Goal: Navigation & Orientation: Find specific page/section

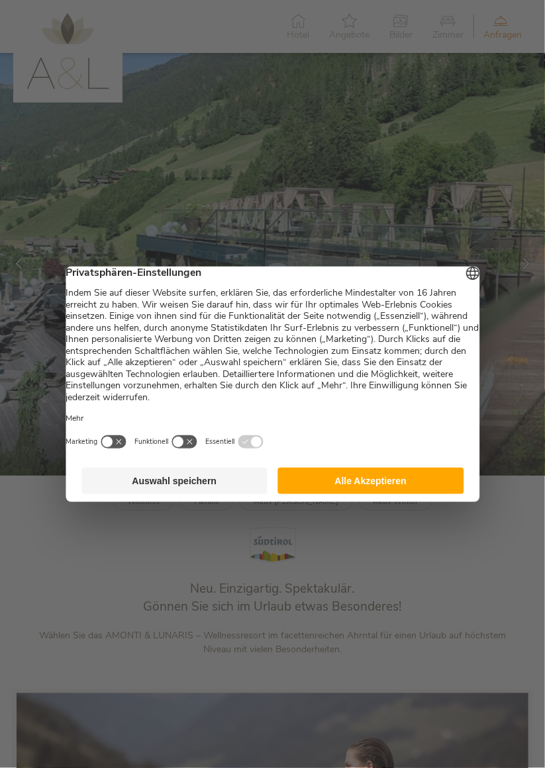
click at [402, 490] on button "Alle Akzeptieren" at bounding box center [371, 481] width 186 height 26
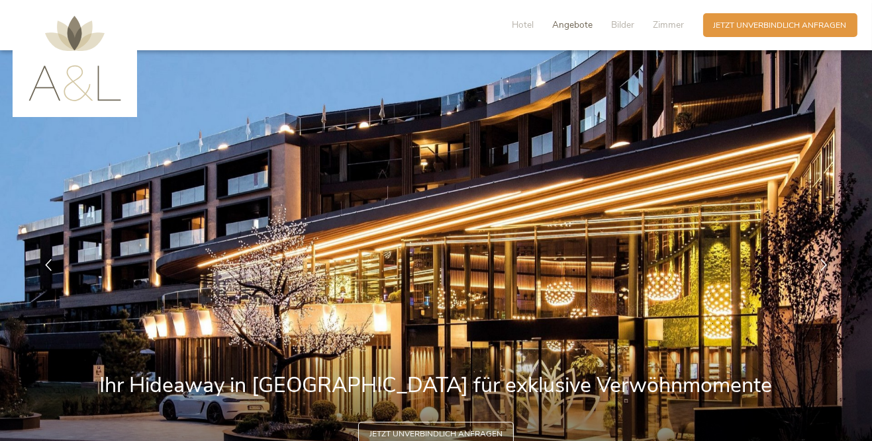
click at [544, 23] on span "Angebote" at bounding box center [573, 25] width 40 height 13
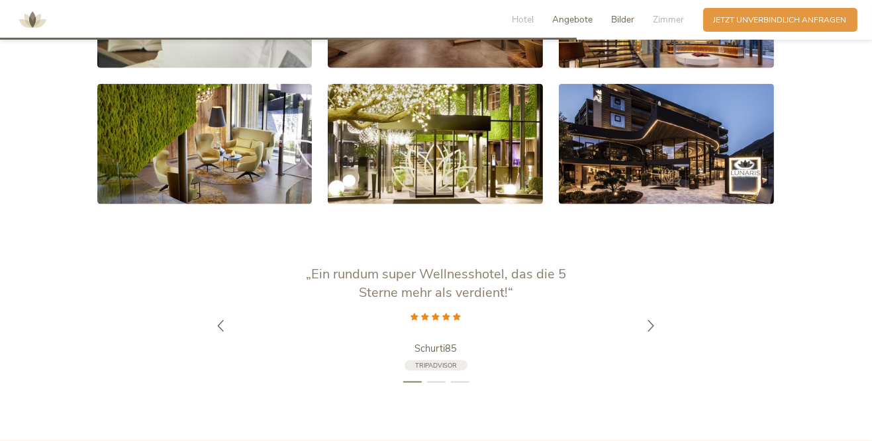
scroll to position [2183, 0]
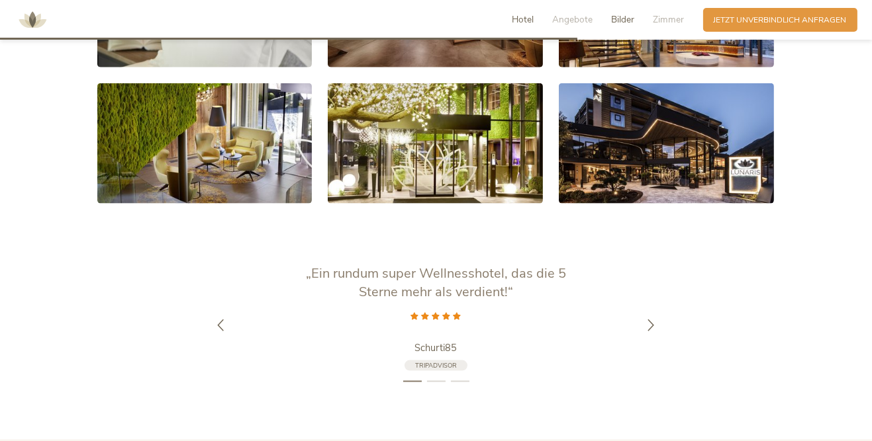
click at [521, 23] on span "Hotel" at bounding box center [523, 19] width 22 height 13
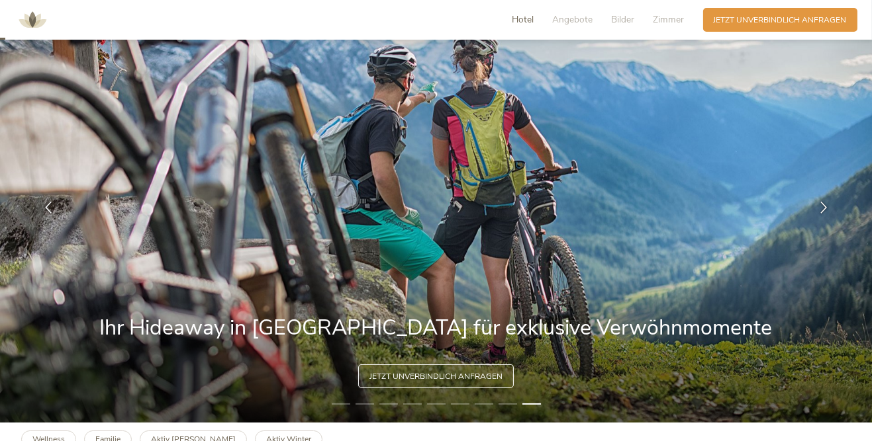
scroll to position [0, 0]
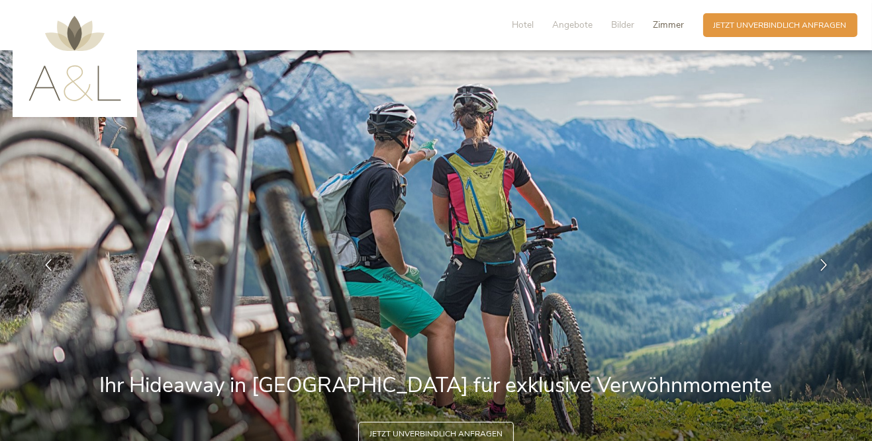
click at [544, 24] on span "Zimmer" at bounding box center [668, 25] width 31 height 13
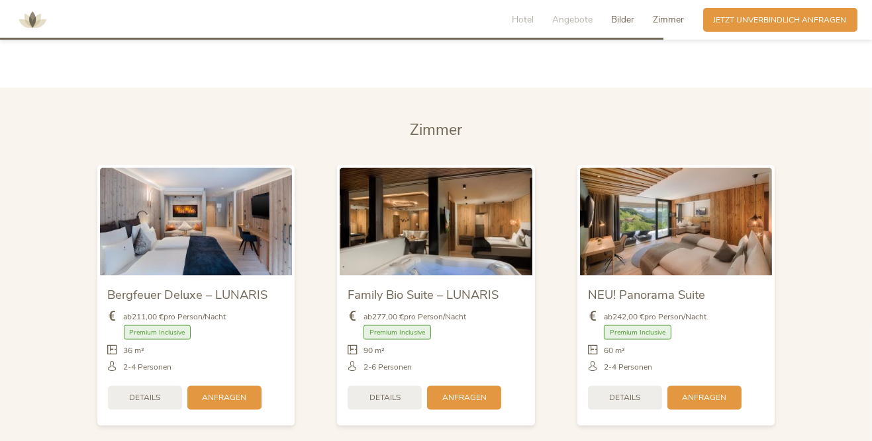
scroll to position [2566, 0]
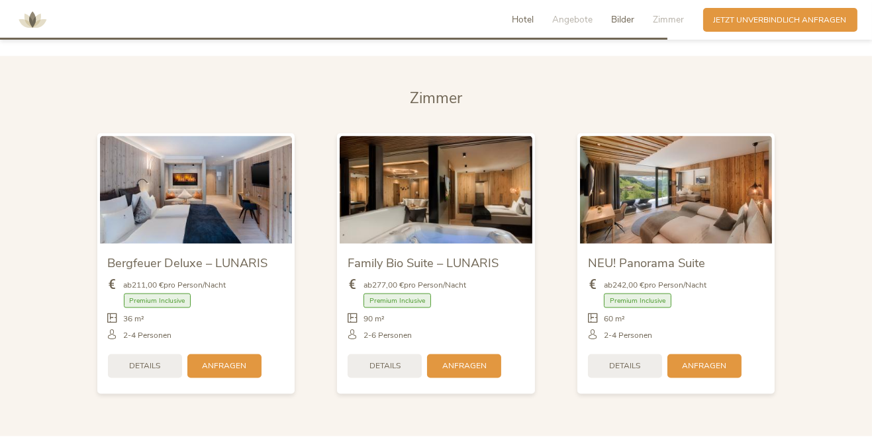
click at [528, 15] on span "Hotel" at bounding box center [523, 19] width 22 height 13
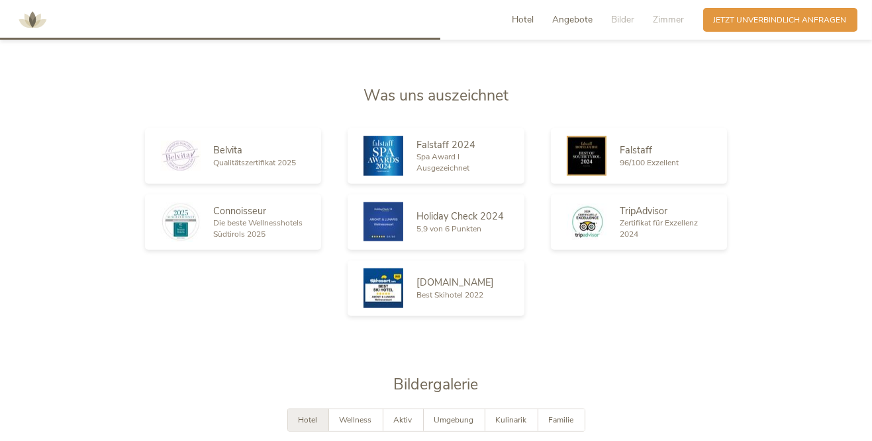
scroll to position [1668, 0]
click at [457, 416] on span "Umgebung" at bounding box center [454, 419] width 40 height 11
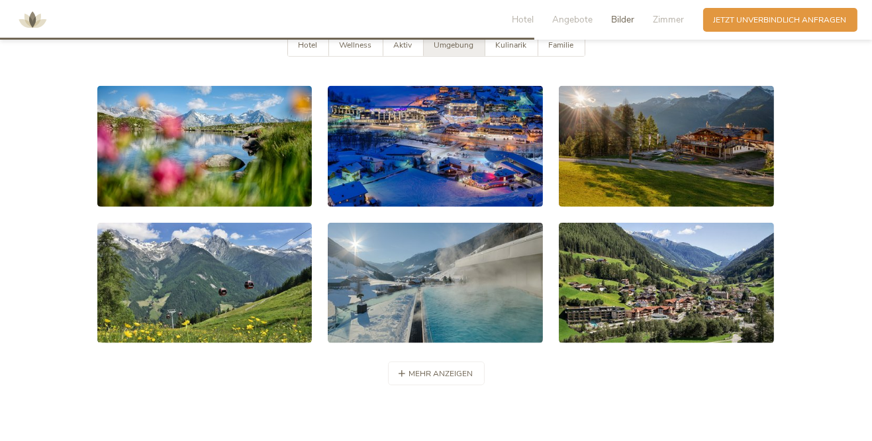
scroll to position [2042, 0]
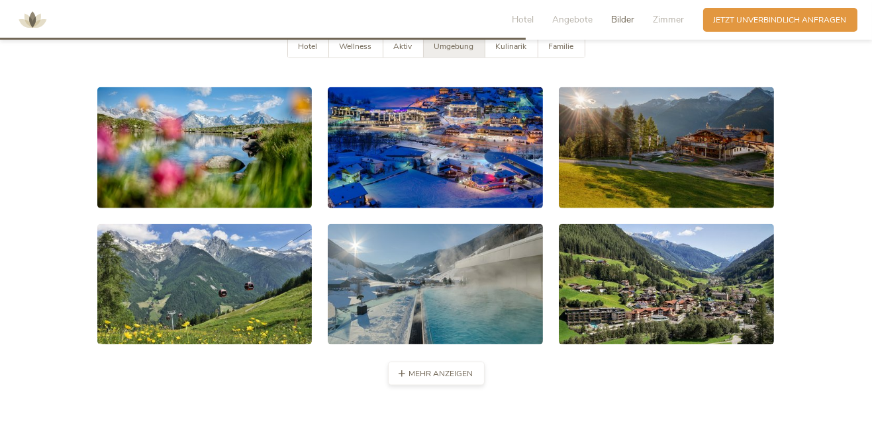
click at [447, 369] on span "mehr anzeigen" at bounding box center [441, 374] width 64 height 11
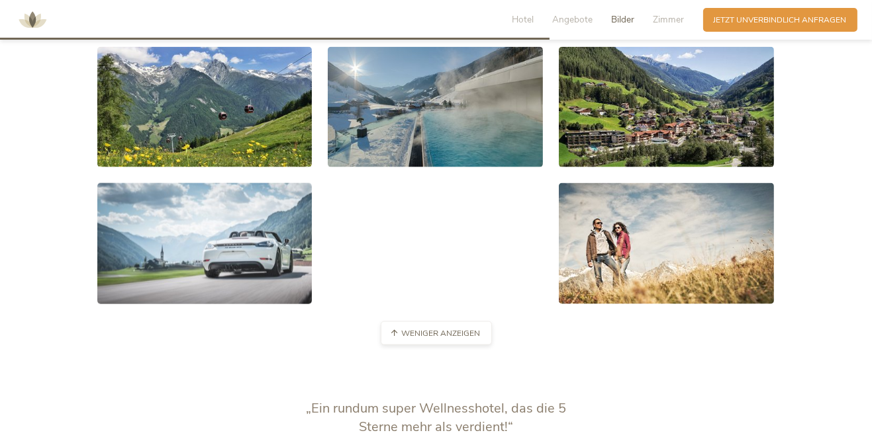
scroll to position [2217, 0]
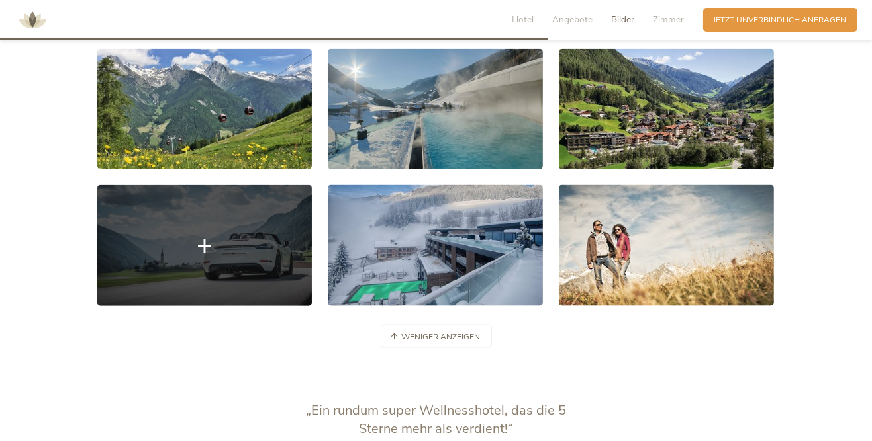
click at [246, 233] on link at bounding box center [204, 245] width 215 height 121
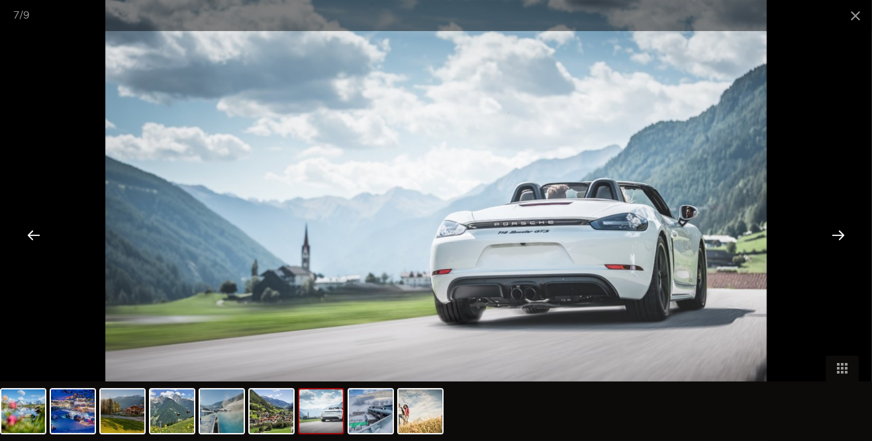
click at [544, 231] on div at bounding box center [837, 234] width 41 height 41
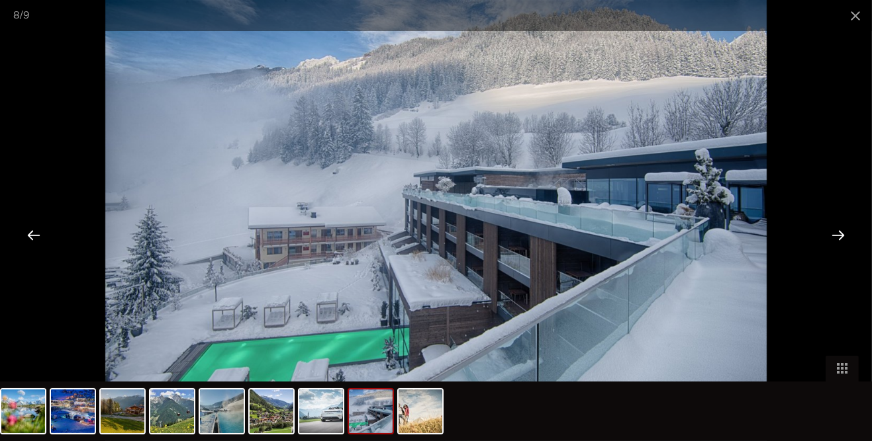
click at [544, 240] on div at bounding box center [837, 234] width 41 height 41
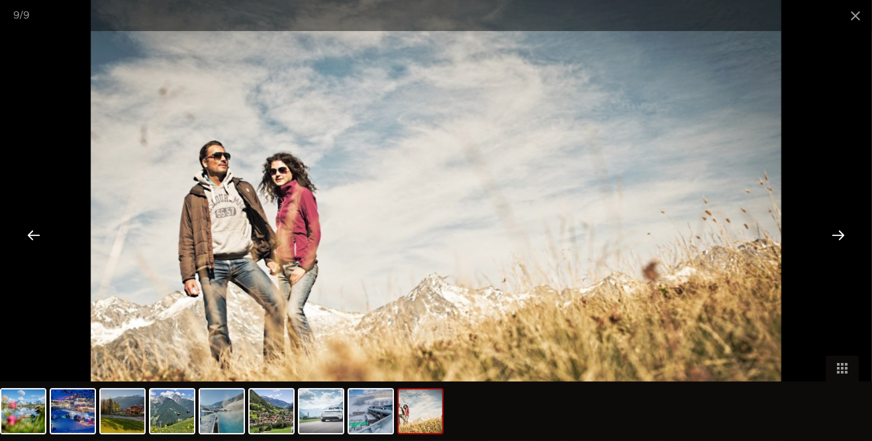
click at [544, 237] on div at bounding box center [837, 234] width 41 height 41
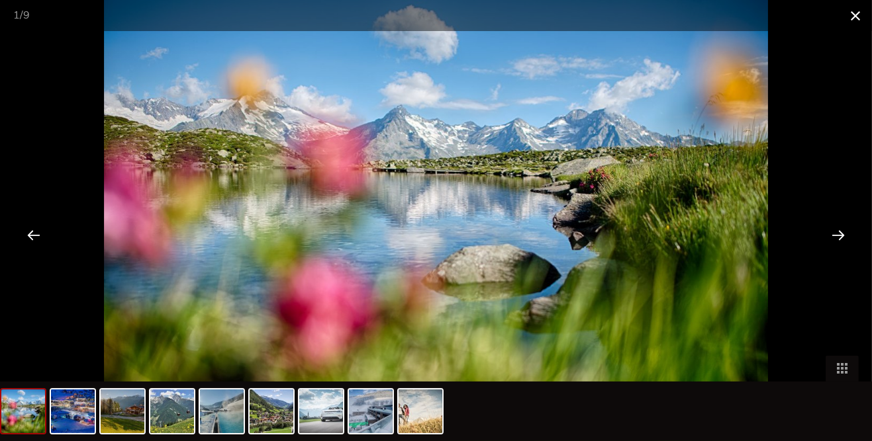
click at [544, 21] on span at bounding box center [854, 15] width 33 height 31
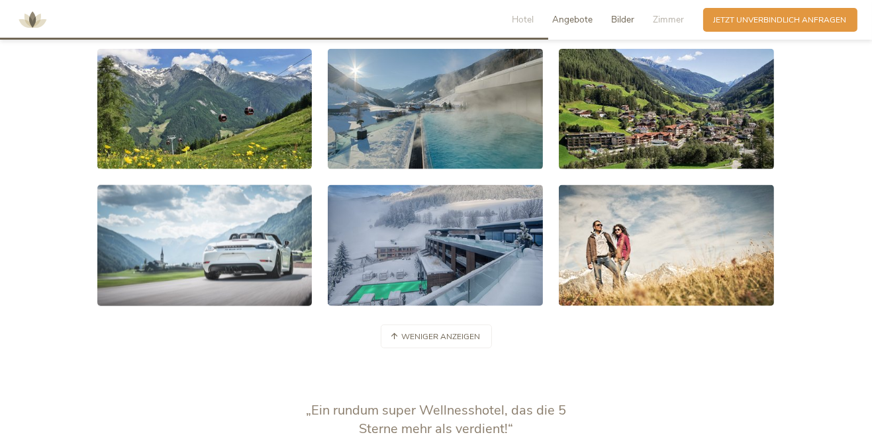
click at [544, 23] on span "Angebote" at bounding box center [573, 19] width 40 height 13
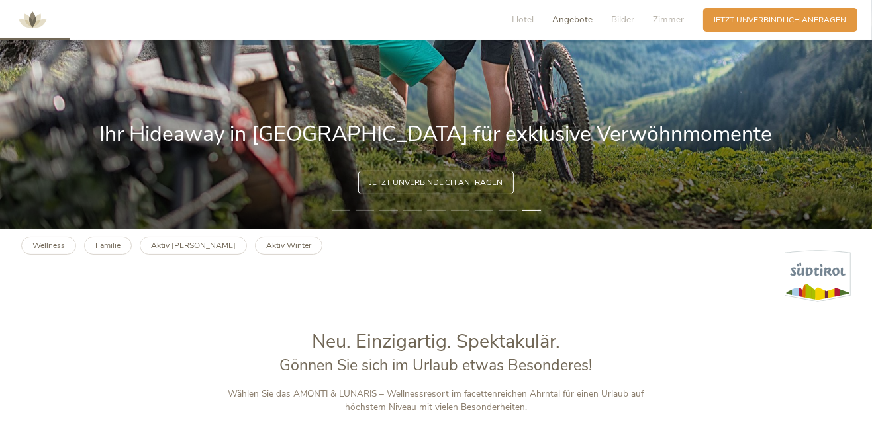
scroll to position [0, 0]
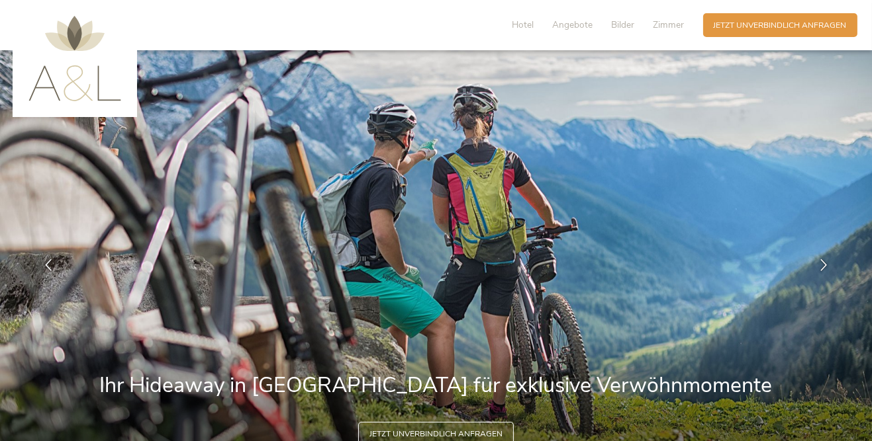
click at [65, 66] on img at bounding box center [74, 58] width 93 height 85
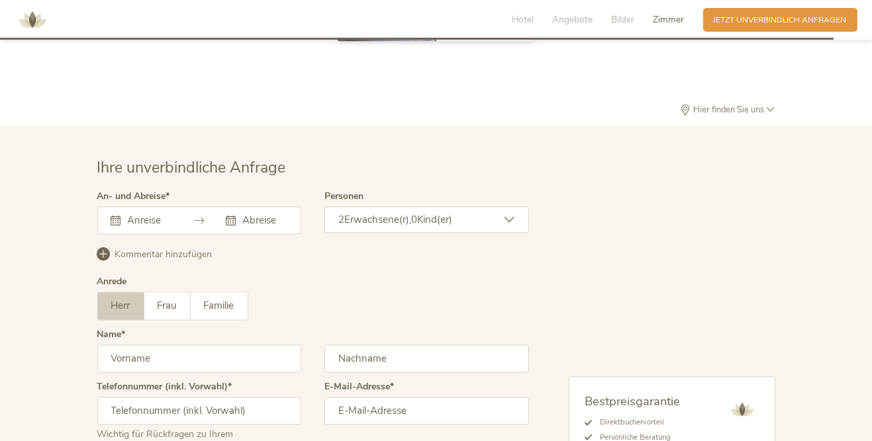
scroll to position [3298, 0]
